Goal: Task Accomplishment & Management: Use online tool/utility

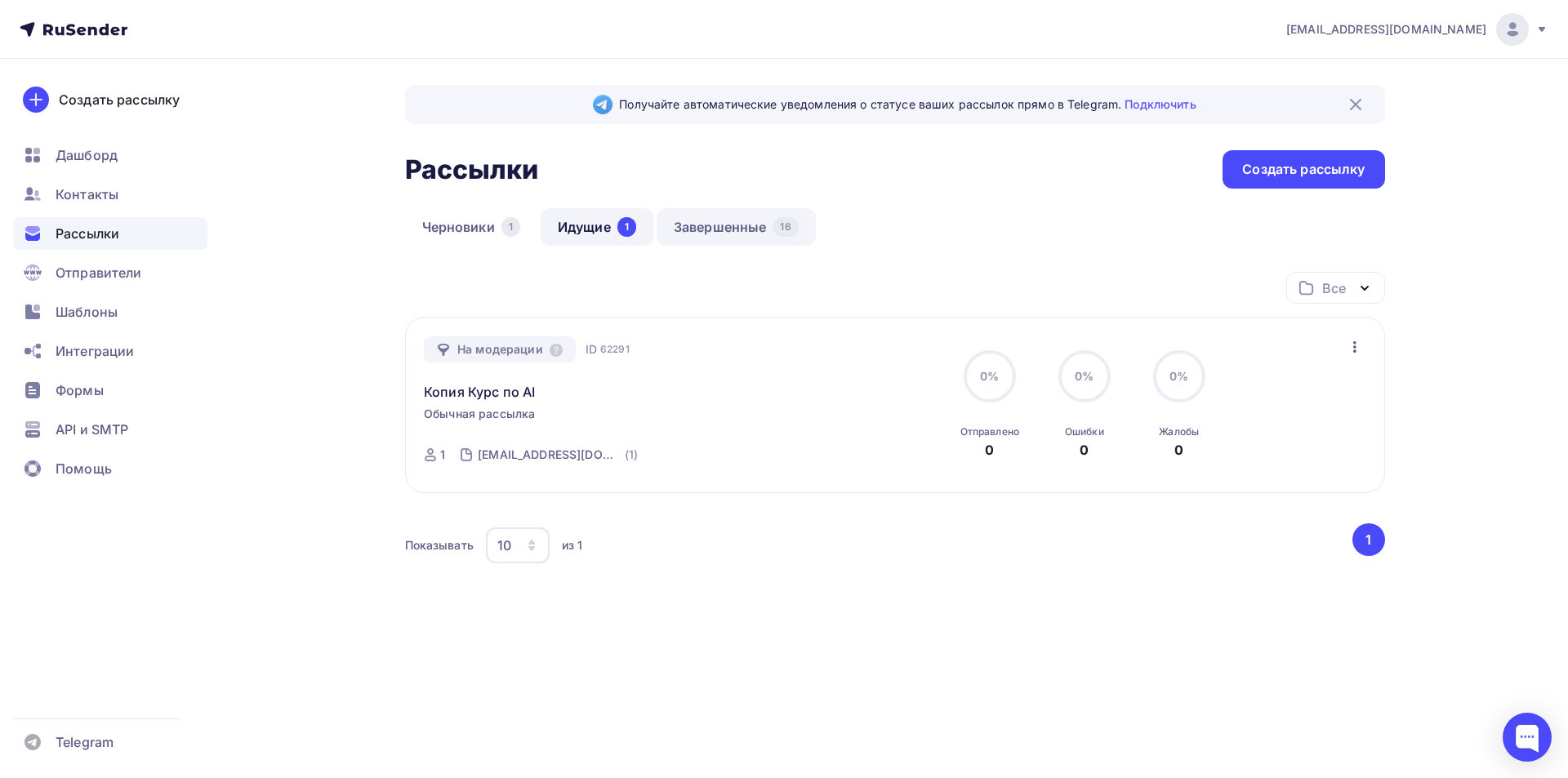
click at [743, 220] on link "Завершенные 16" at bounding box center [736, 227] width 160 height 38
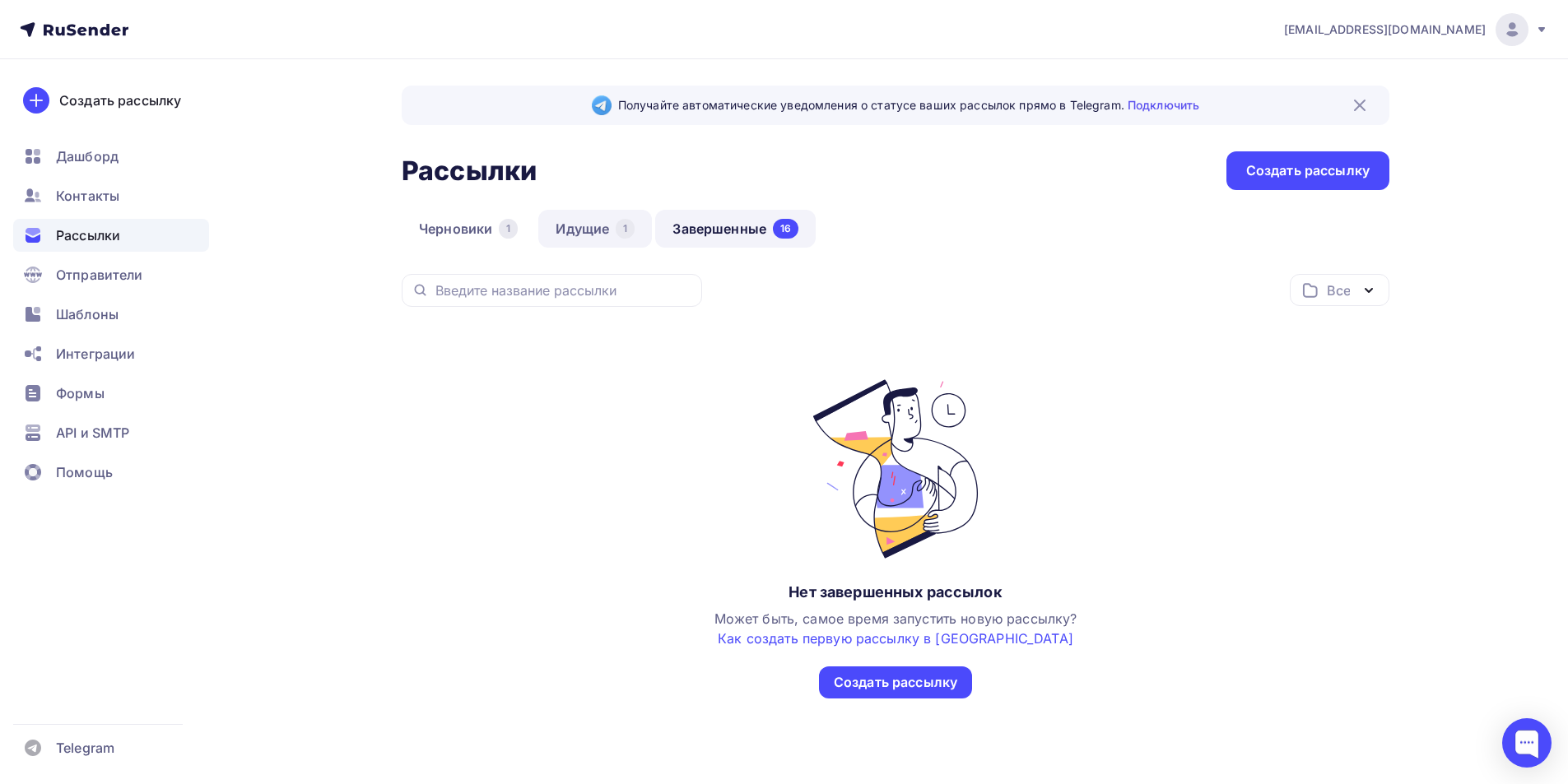
click at [596, 222] on link "Идущие 1" at bounding box center [594, 229] width 114 height 38
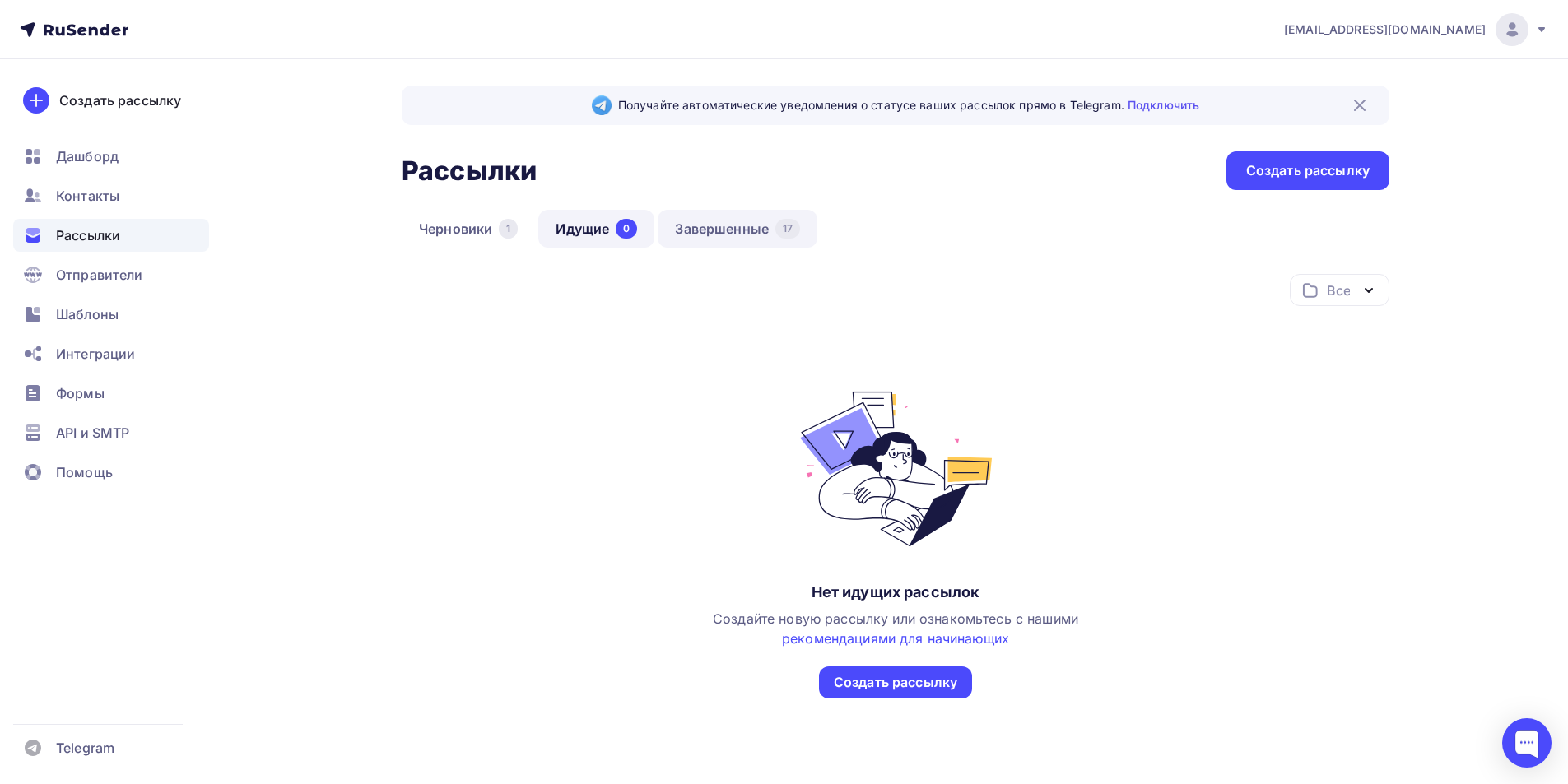
click at [717, 235] on link "Завершенные 17" at bounding box center [737, 229] width 160 height 38
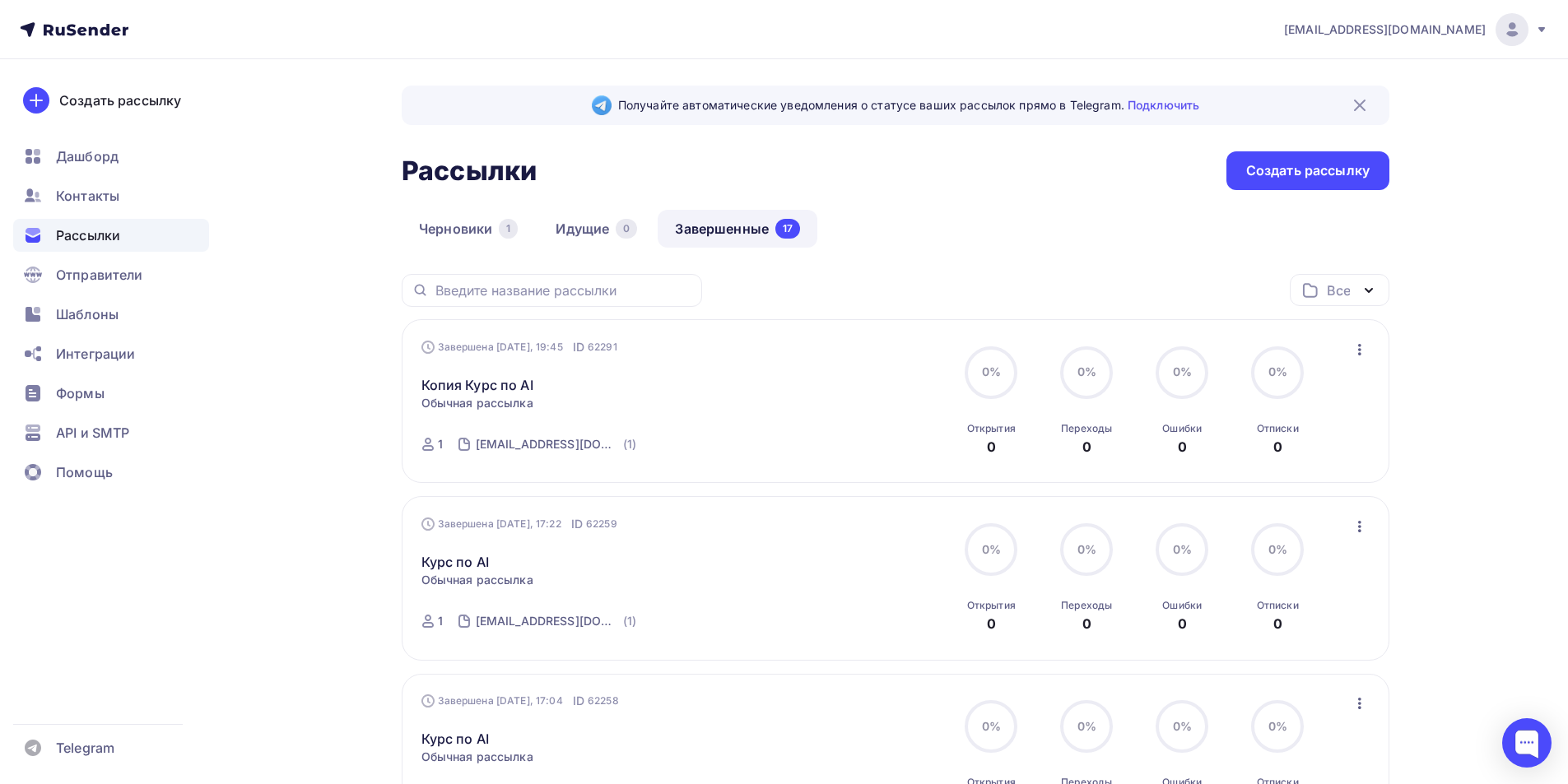
click at [1357, 335] on div "Завершена [DATE], 19:45 ID 62291 Копия Курс по AI Статистика Обзор рассылки Коп…" at bounding box center [896, 401] width 988 height 164
click at [1350, 356] on icon "button" at bounding box center [1359, 349] width 20 height 20
click at [1245, 468] on div "Копировать в новую" at bounding box center [1284, 459] width 168 height 20
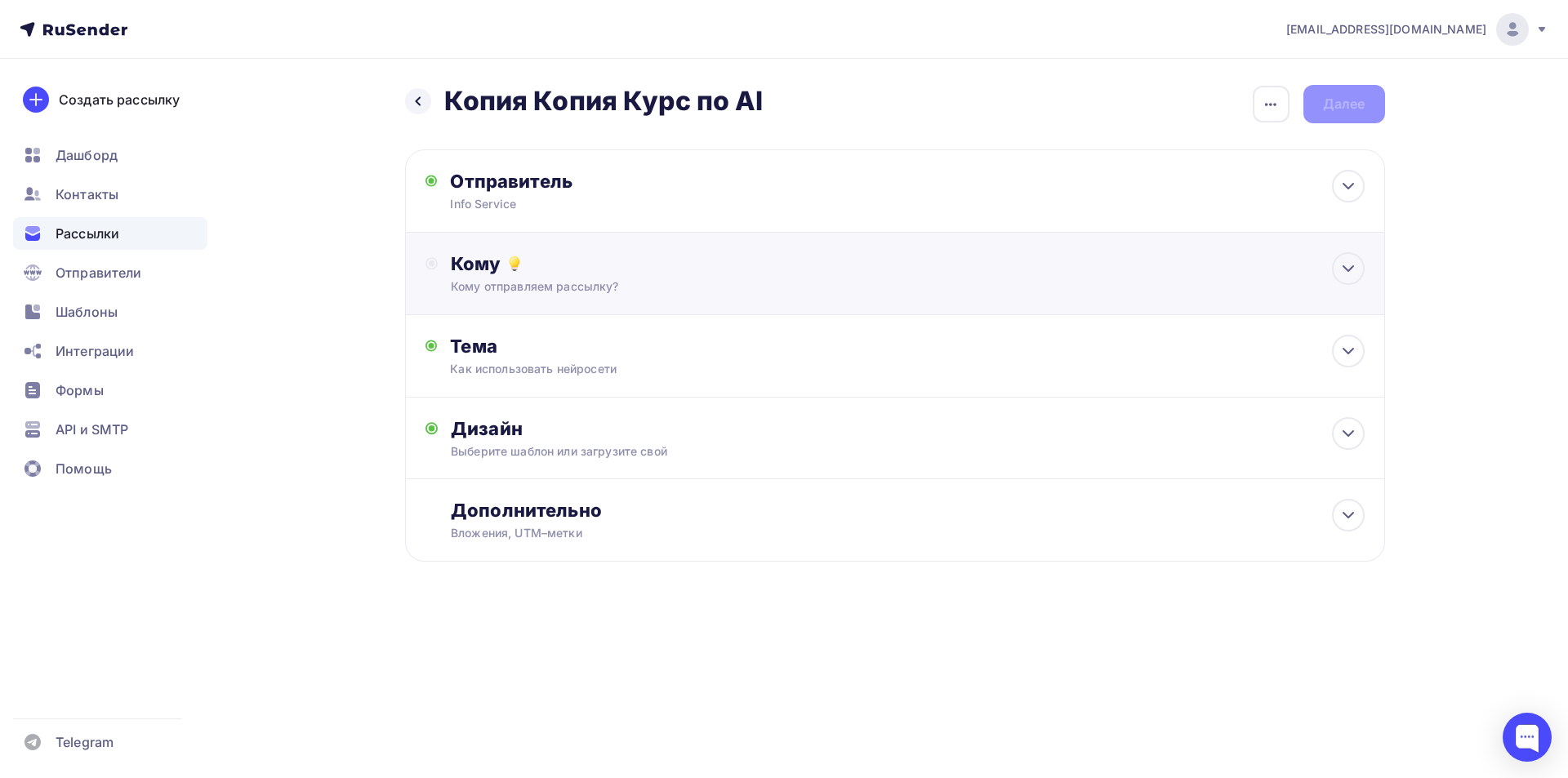
click at [570, 276] on div "Кому Кому отправляем рассылку? Списки получателей Выберите список Все списки id…" at bounding box center [907, 274] width 913 height 43
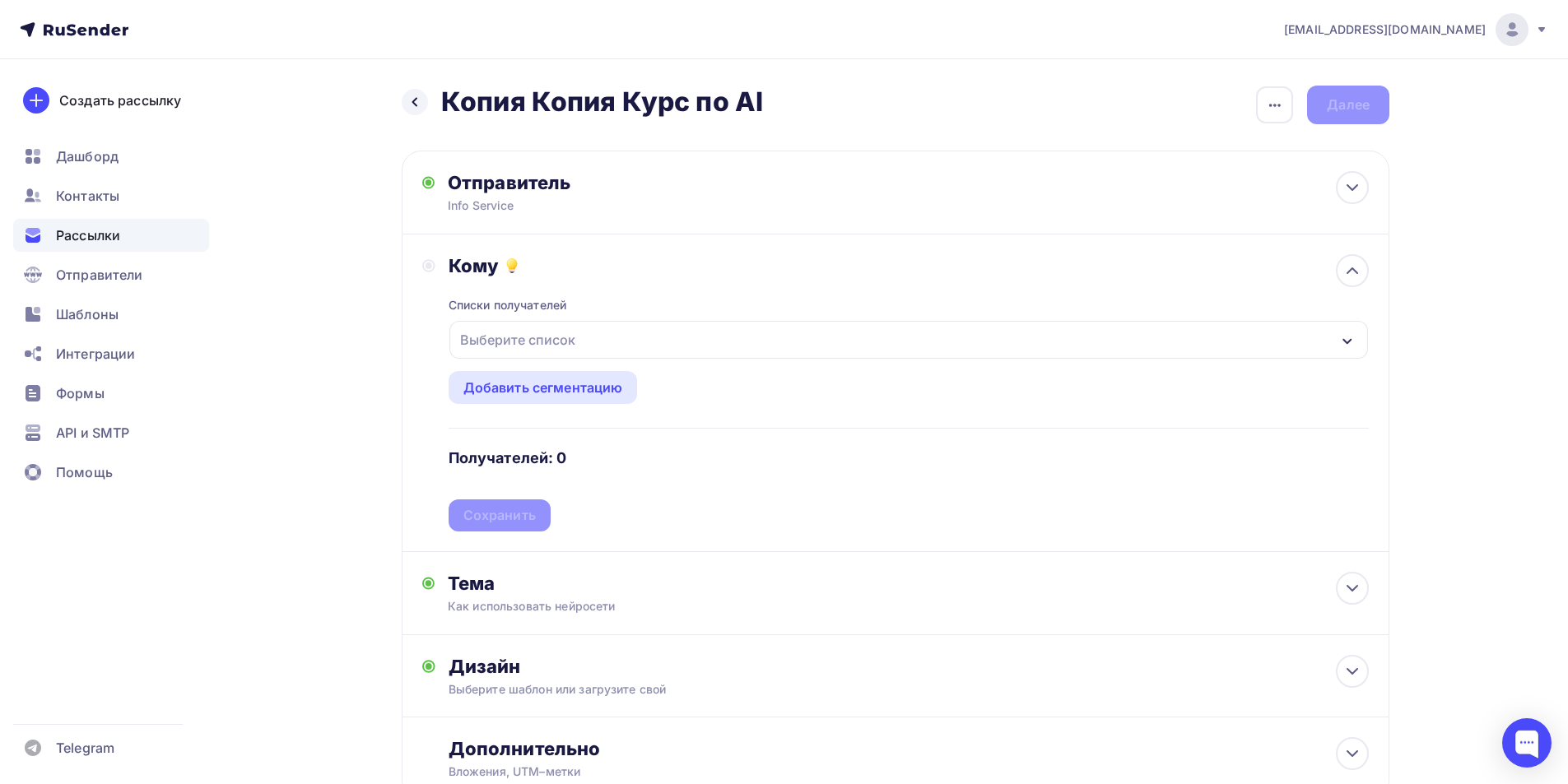
click at [536, 321] on button "Выберите список" at bounding box center [908, 339] width 920 height 39
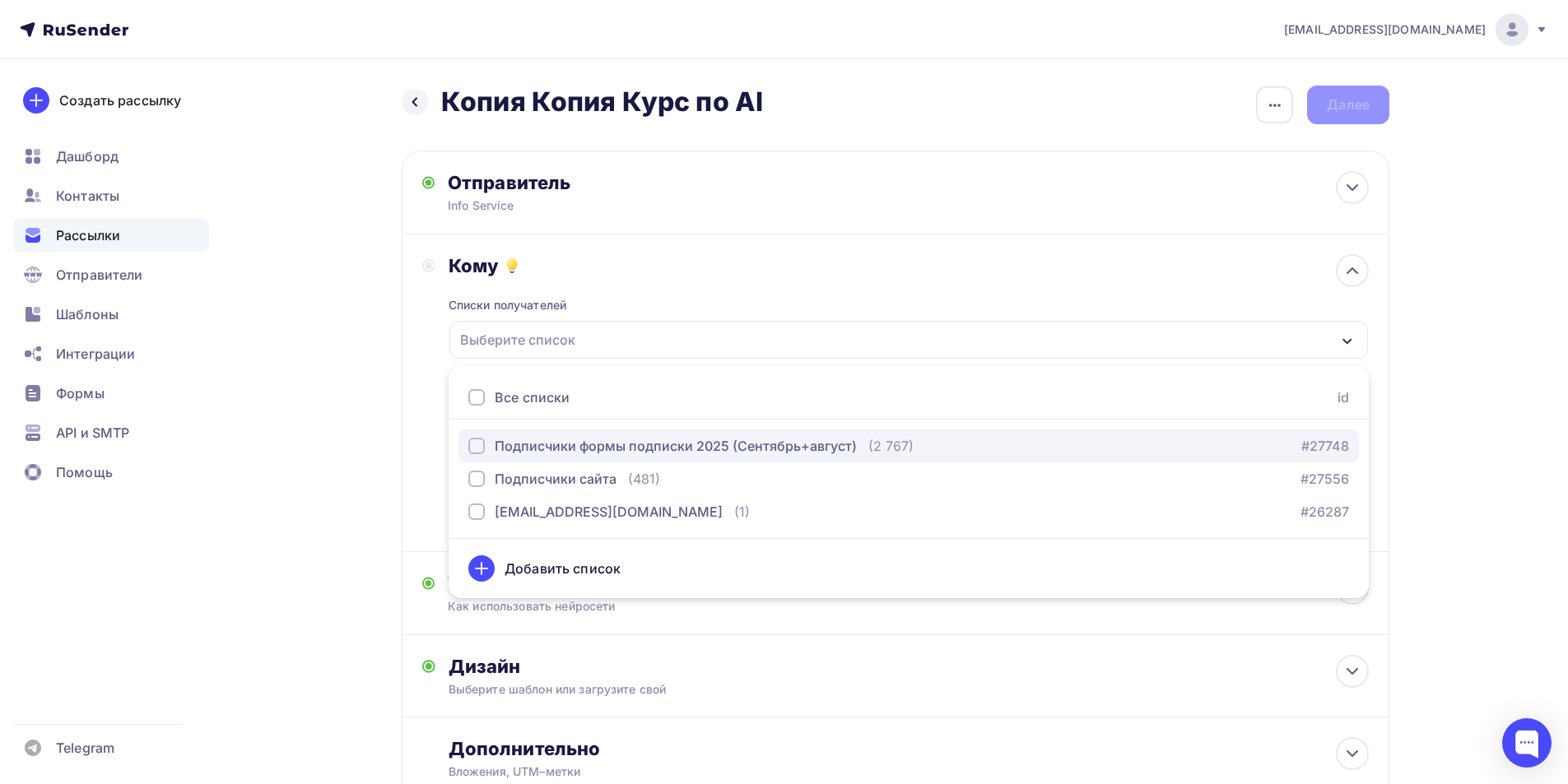
click at [593, 455] on div "Подписчики формы подписки 2025 (Сентябрь+август)" at bounding box center [676, 446] width 362 height 20
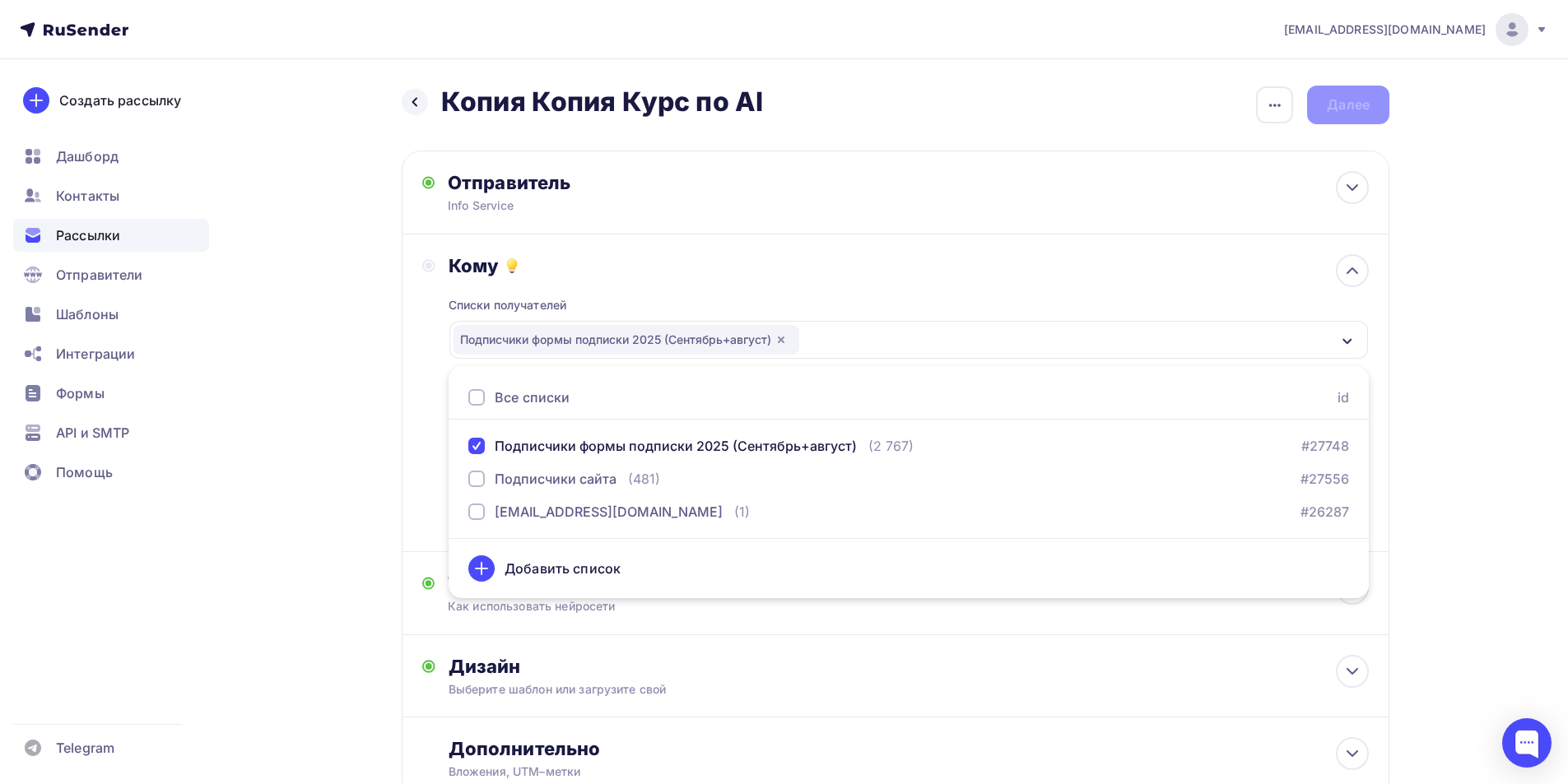
click at [309, 434] on div "Назад Копия Копия Курс по AI Копия Копия Курс по AI Закончить позже Переименова…" at bounding box center [783, 482] width 1349 height 847
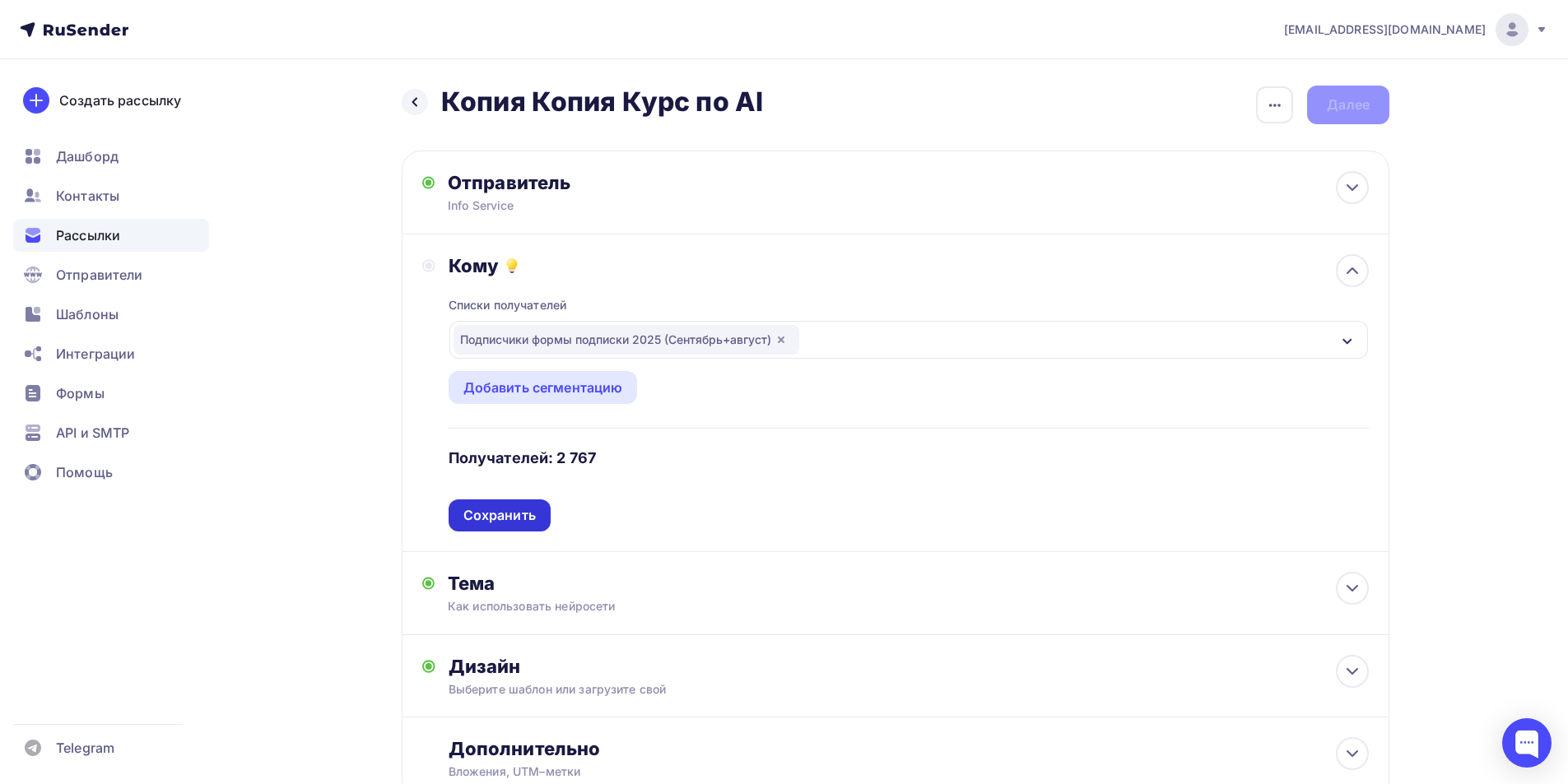
click at [526, 508] on div "Списки получателей Подписчики формы подписки 2025 (Сентябрь+август) Все списки …" at bounding box center [908, 405] width 920 height 255
click at [504, 513] on div "Сохранить" at bounding box center [500, 516] width 73 height 19
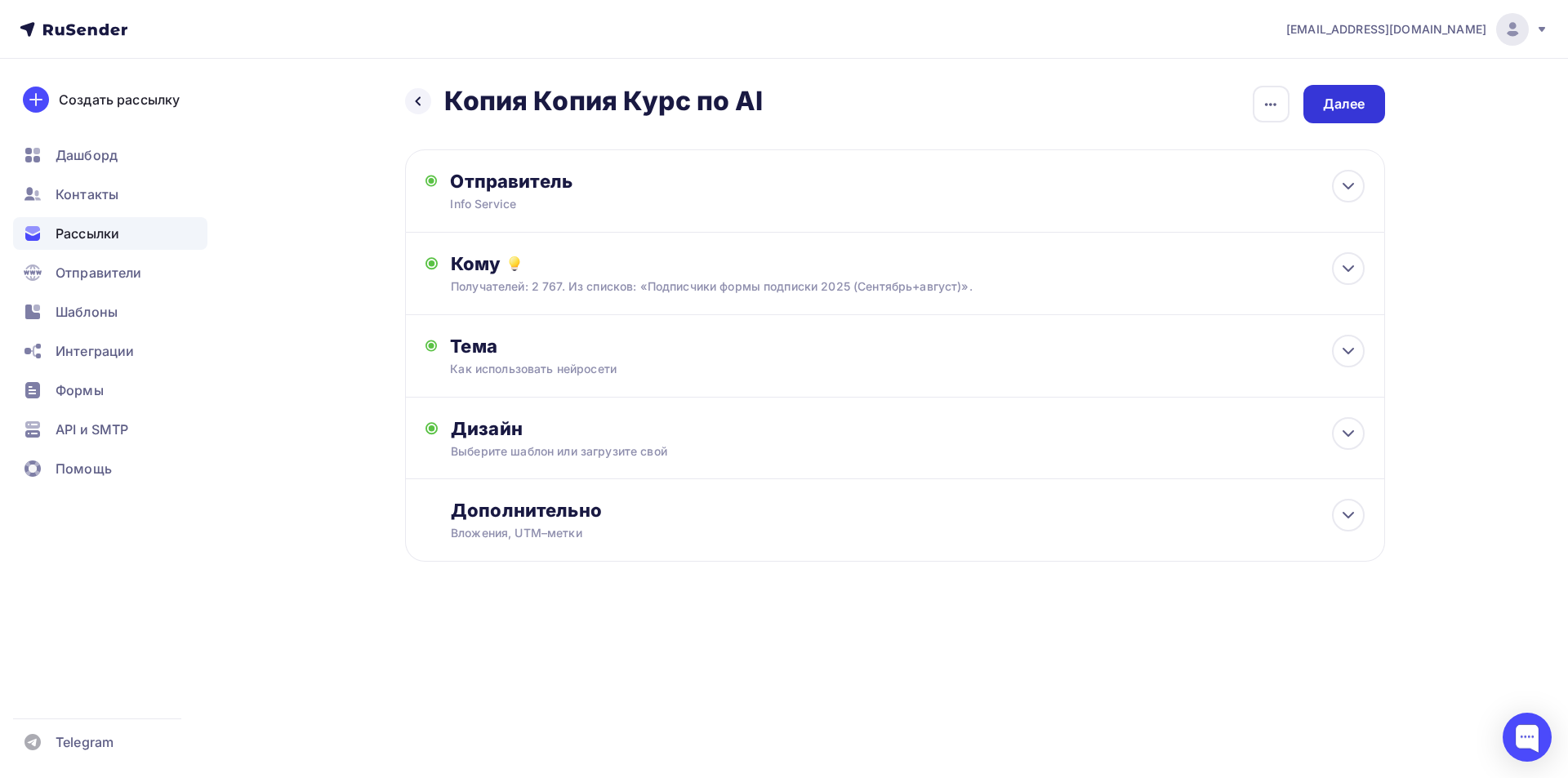
click at [1350, 85] on div "Далее" at bounding box center [1344, 104] width 82 height 38
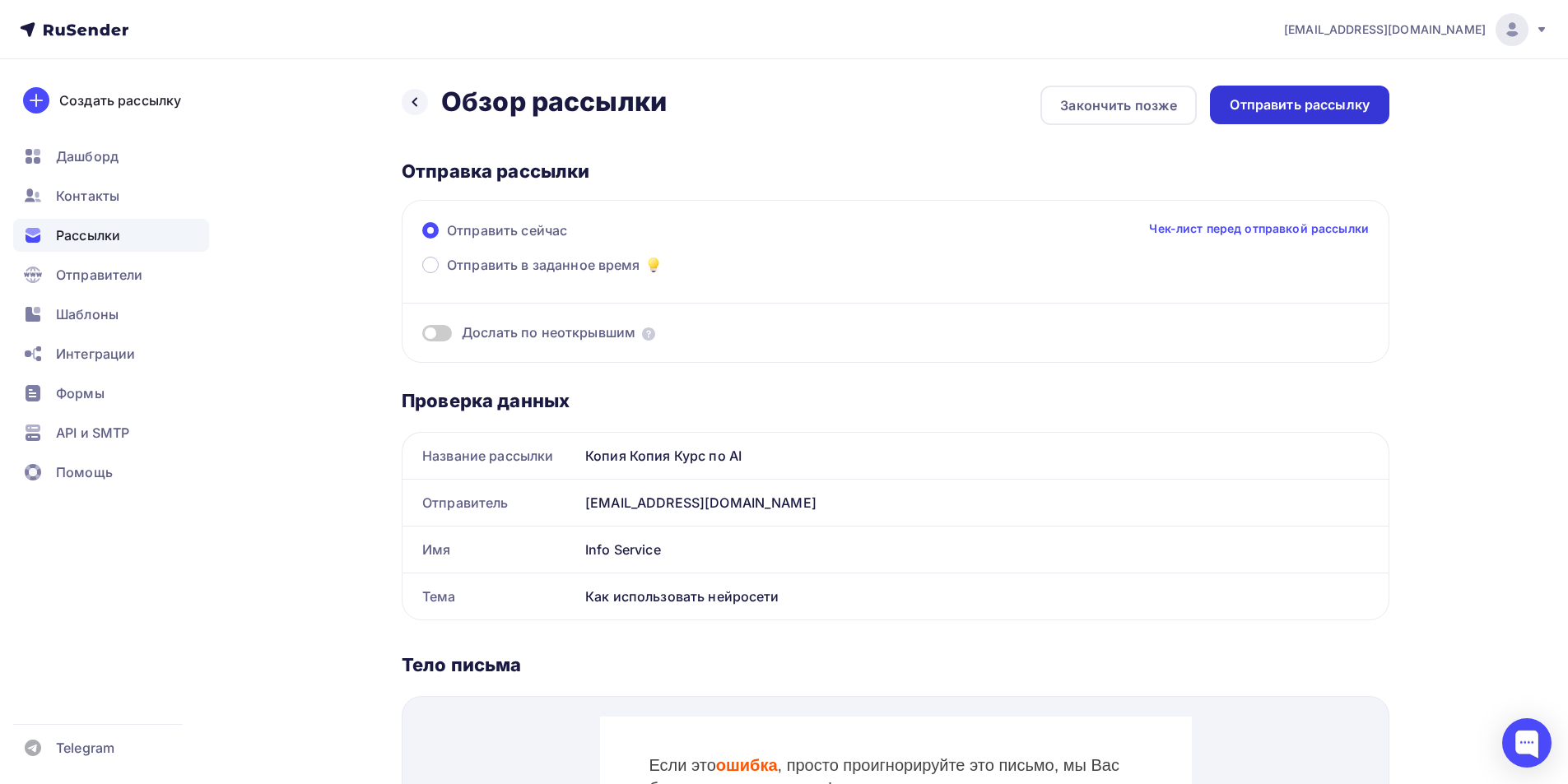
click at [1341, 110] on div "Отправить рассылку" at bounding box center [1299, 105] width 140 height 19
